Goal: Transaction & Acquisition: Download file/media

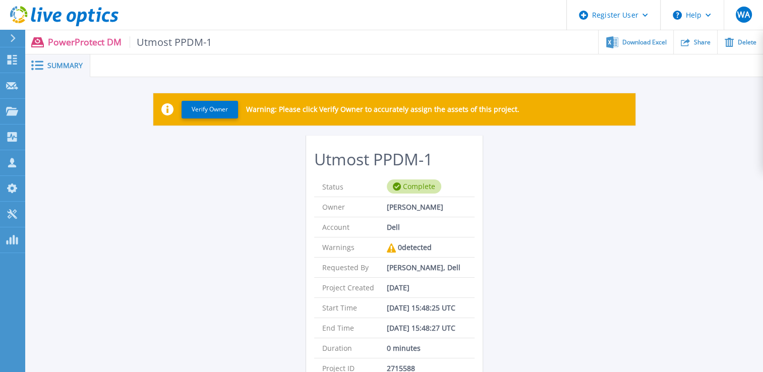
click at [694, 152] on div "Verify Owner Warning: Please click Verify Owner to accurately assign the assets…" at bounding box center [394, 286] width 738 height 419
click at [46, 138] on p "Collectors" at bounding box center [42, 138] width 33 height 26
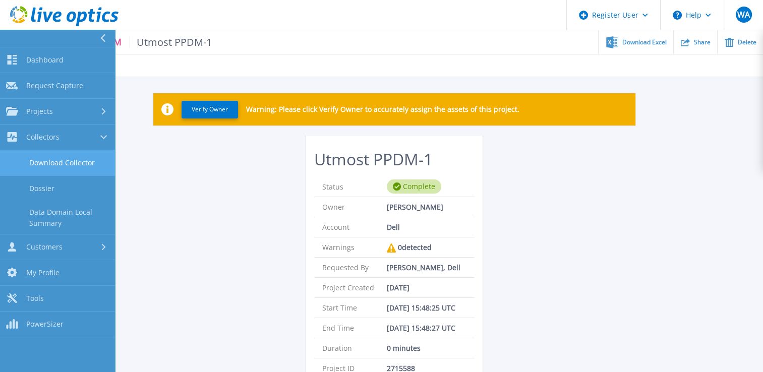
click at [56, 159] on link "Download Collector" at bounding box center [57, 163] width 115 height 26
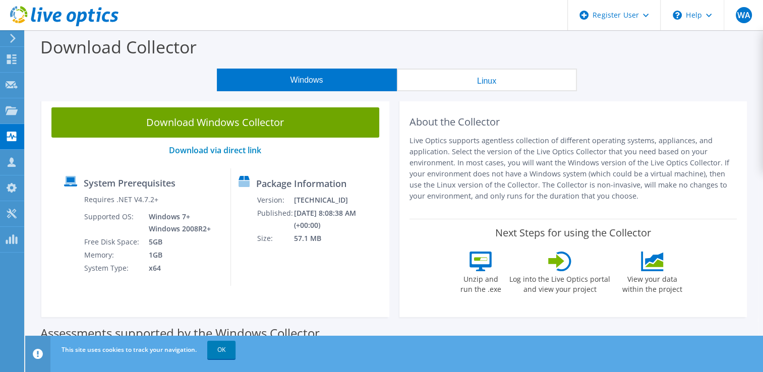
click at [410, 180] on p "Live Optics supports agentless collection of different operating systems, appli…" at bounding box center [574, 168] width 328 height 67
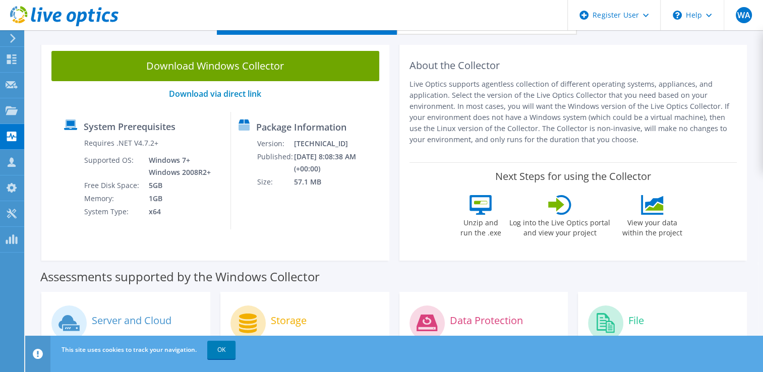
scroll to position [20, 0]
